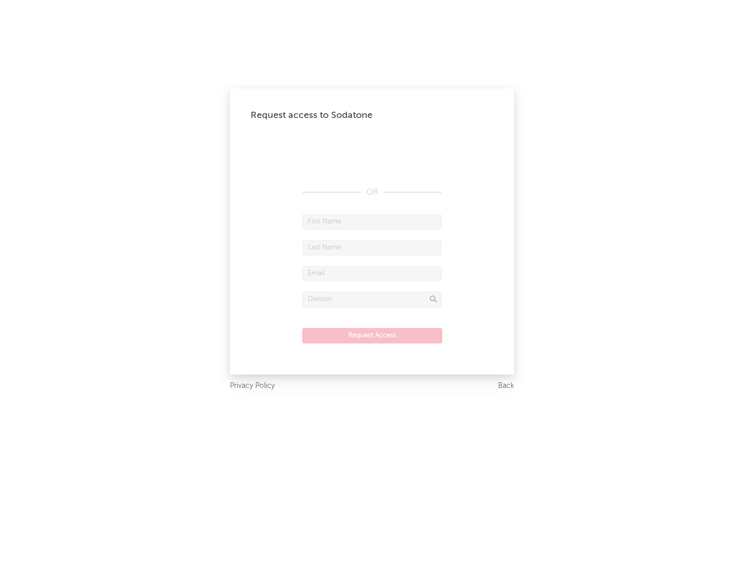
click at [372, 221] on input "text" at bounding box center [372, 222] width 140 height 16
type input "[PERSON_NAME]"
click at [372, 247] on input "text" at bounding box center [372, 248] width 140 height 16
type input "[PERSON_NAME]"
click at [372, 273] on input "text" at bounding box center [372, 274] width 140 height 16
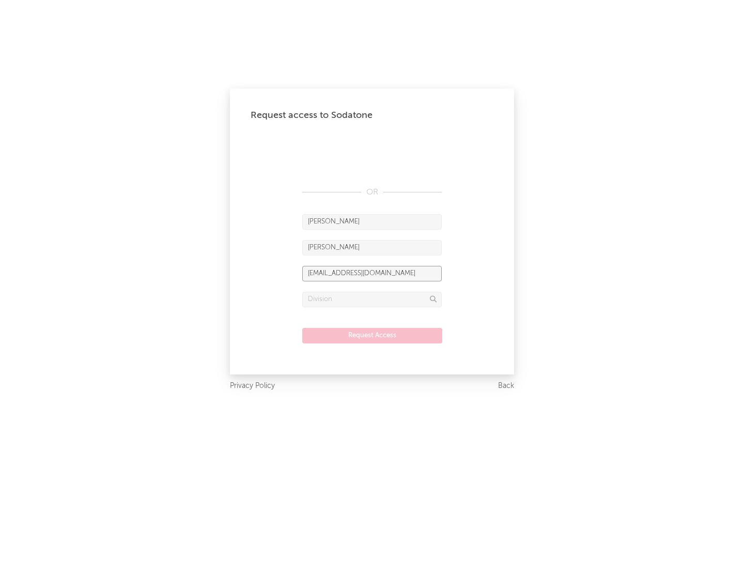
type input "[EMAIL_ADDRESS][DOMAIN_NAME]"
click at [372, 299] on input "text" at bounding box center [372, 300] width 140 height 16
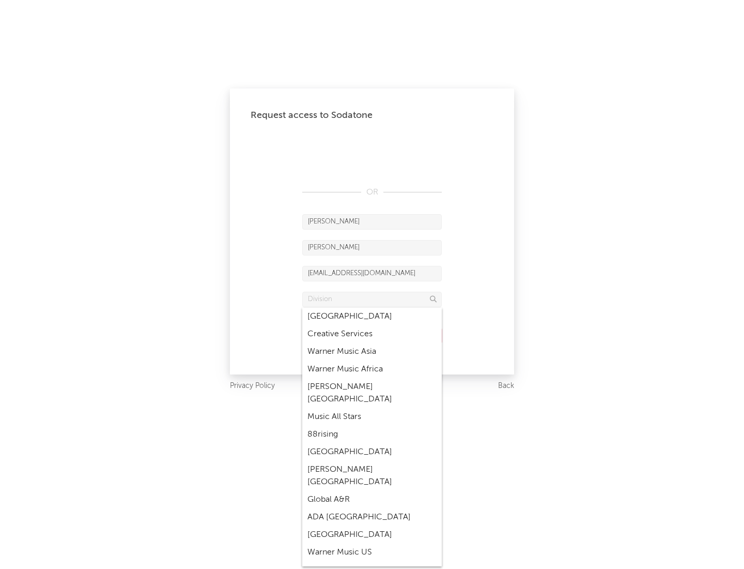
click at [372, 408] on div "Music All Stars" at bounding box center [372, 417] width 140 height 18
type input "Music All Stars"
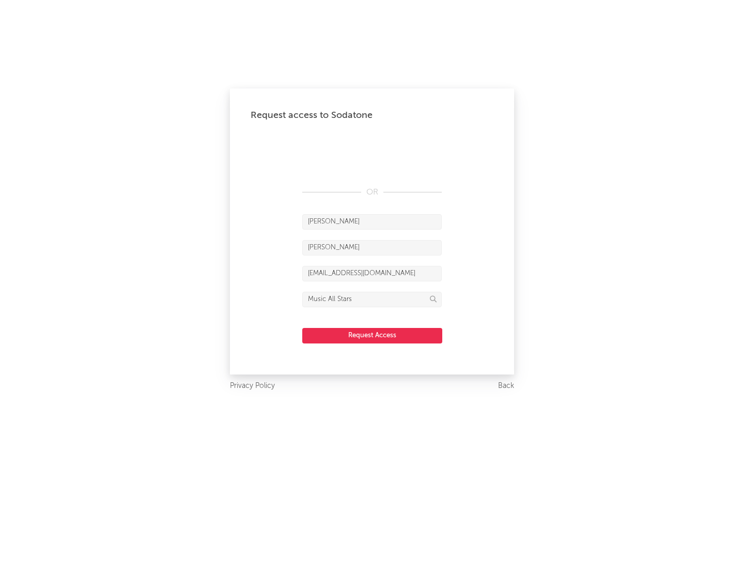
click at [372, 335] on button "Request Access" at bounding box center [372, 336] width 140 height 16
